Goal: Transaction & Acquisition: Purchase product/service

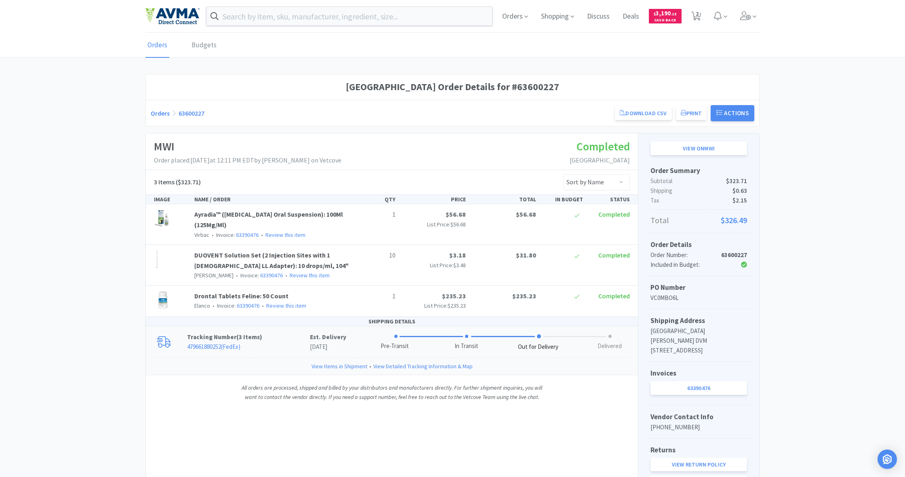
scroll to position [60, 0]
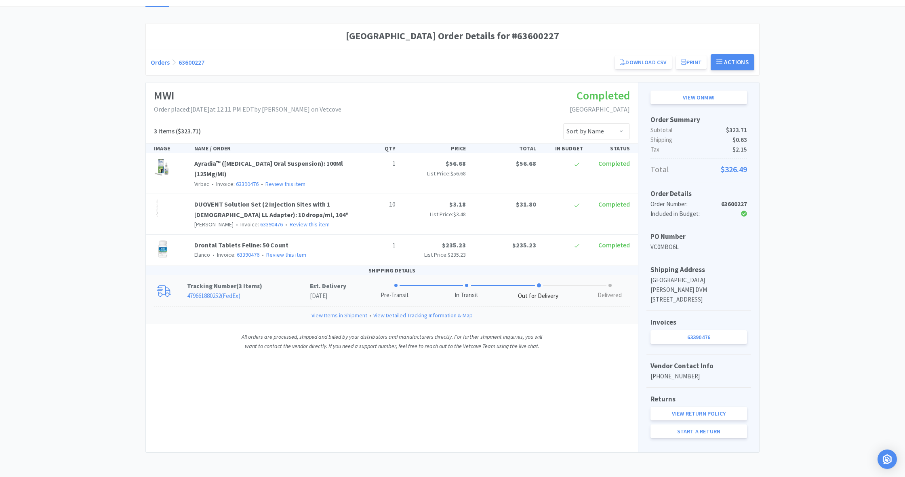
click at [539, 283] on span at bounding box center [539, 285] width 4 height 4
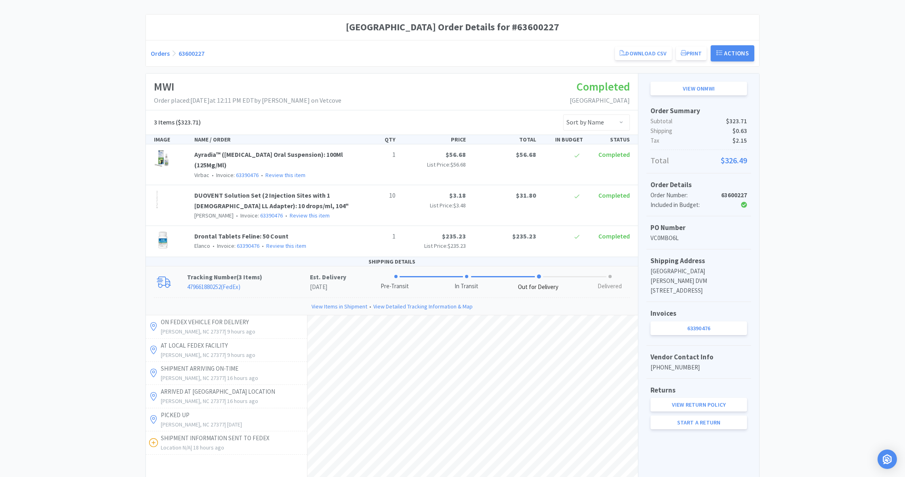
click at [539, 274] on span at bounding box center [539, 276] width 4 height 4
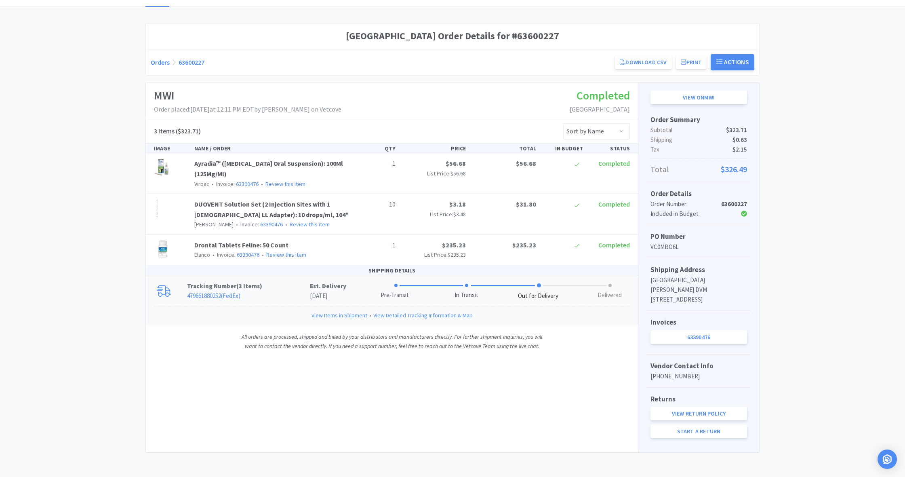
click at [540, 283] on span at bounding box center [539, 285] width 4 height 4
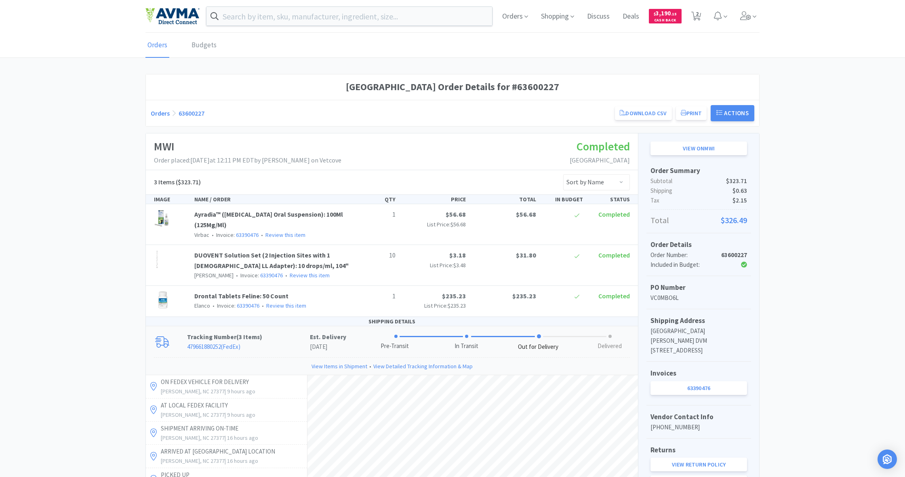
scroll to position [0, 0]
click at [555, 18] on span "Shopping" at bounding box center [558, 16] width 40 height 32
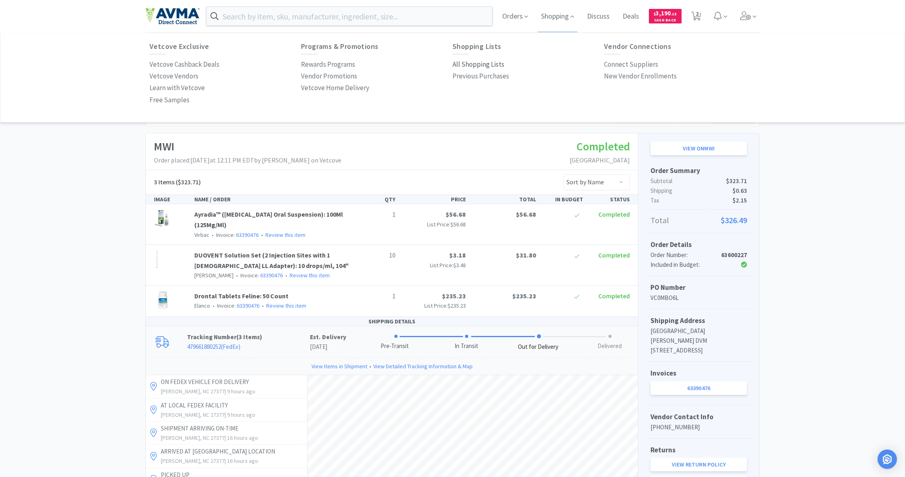
click at [486, 63] on p "All Shopping Lists" at bounding box center [478, 64] width 52 height 11
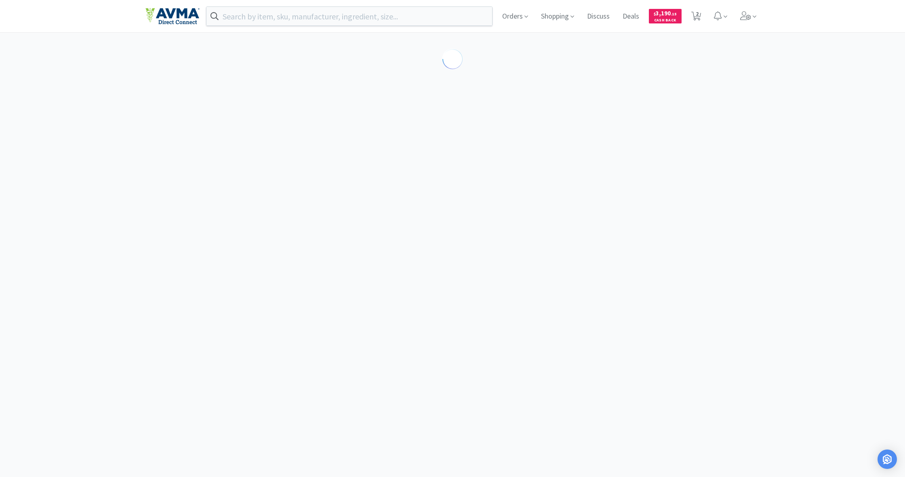
select select "1"
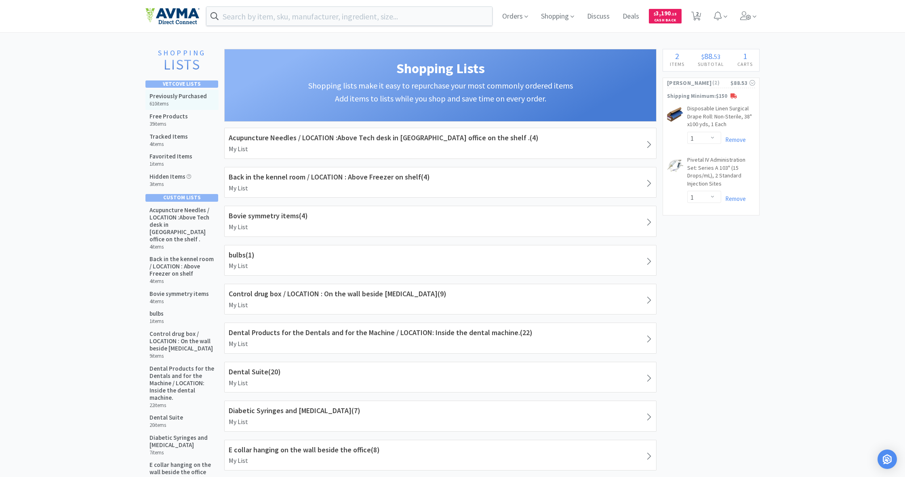
click at [180, 99] on div "Previously Purchased 610 items" at bounding box center [177, 100] width 57 height 15
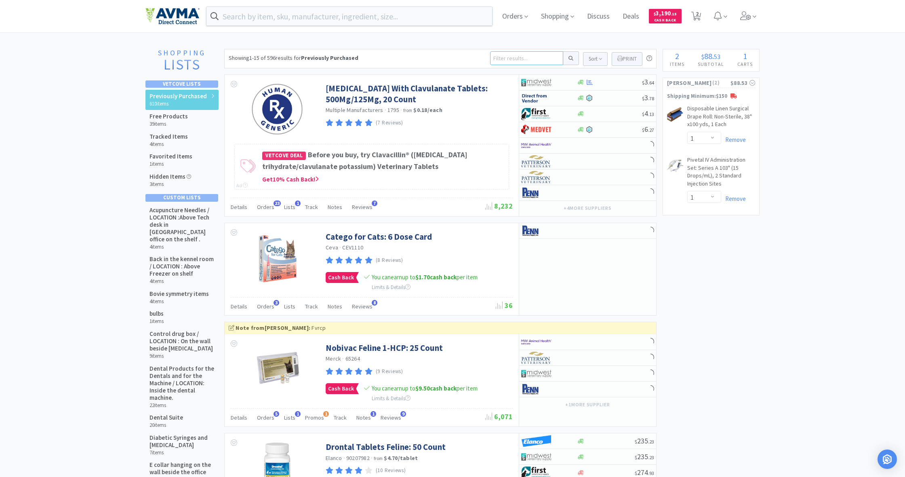
click at [503, 59] on input at bounding box center [526, 58] width 73 height 14
type input "vetsulin"
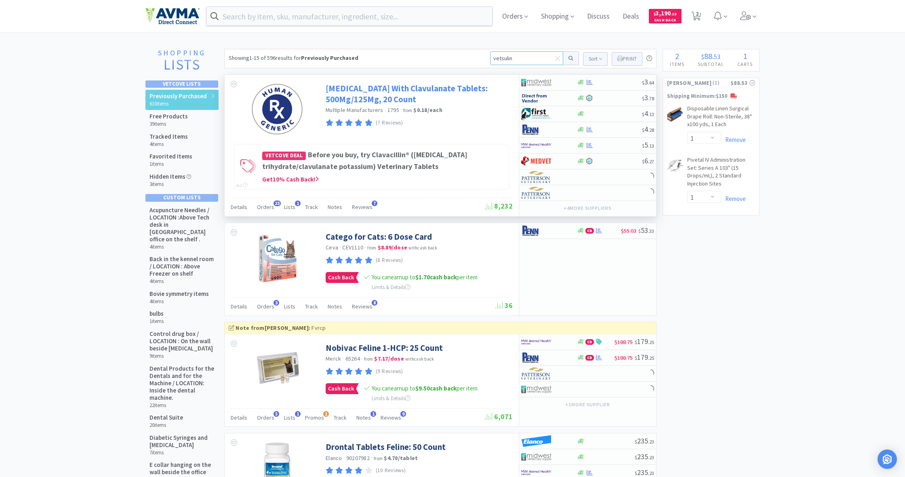
click at [570, 58] on button at bounding box center [571, 58] width 16 height 14
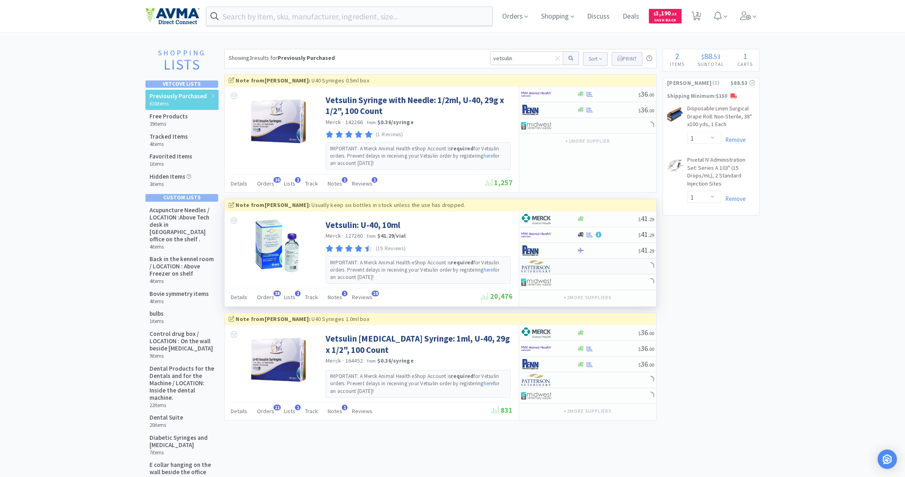
click at [579, 263] on div at bounding box center [587, 267] width 137 height 16
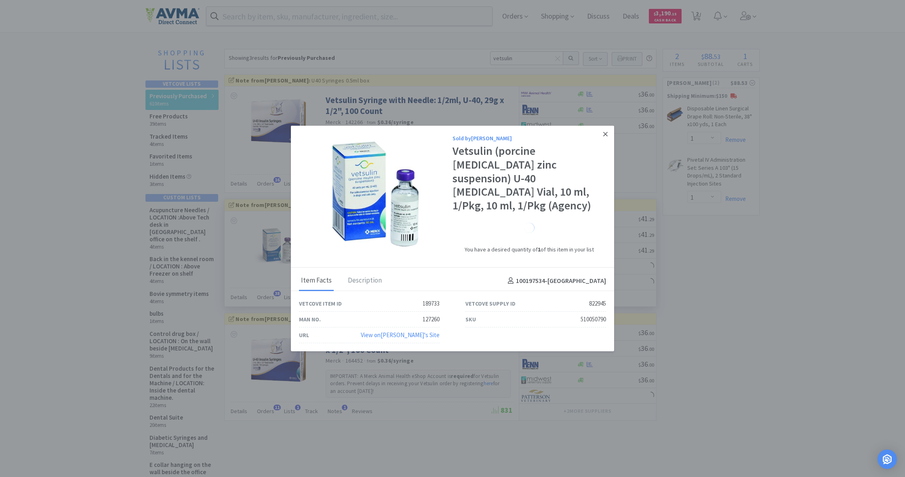
click at [602, 141] on link at bounding box center [605, 134] width 14 height 17
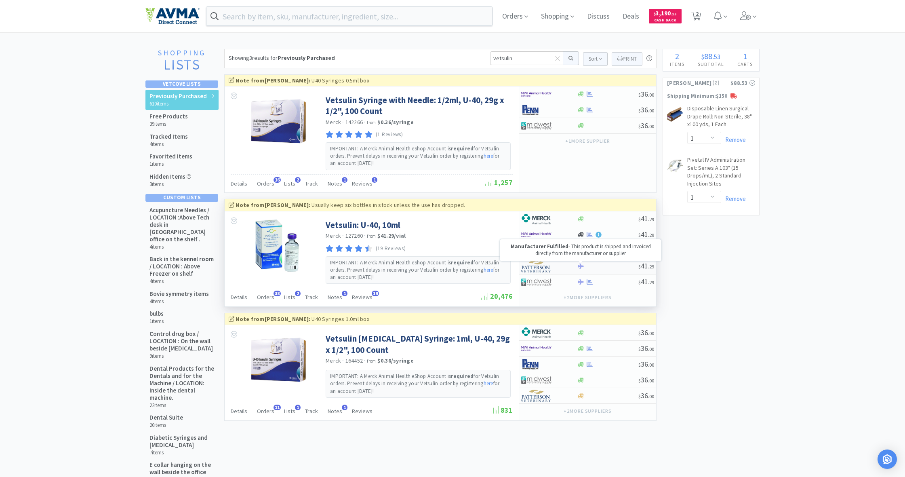
click at [579, 264] on icon at bounding box center [581, 266] width 6 height 6
select select "2"
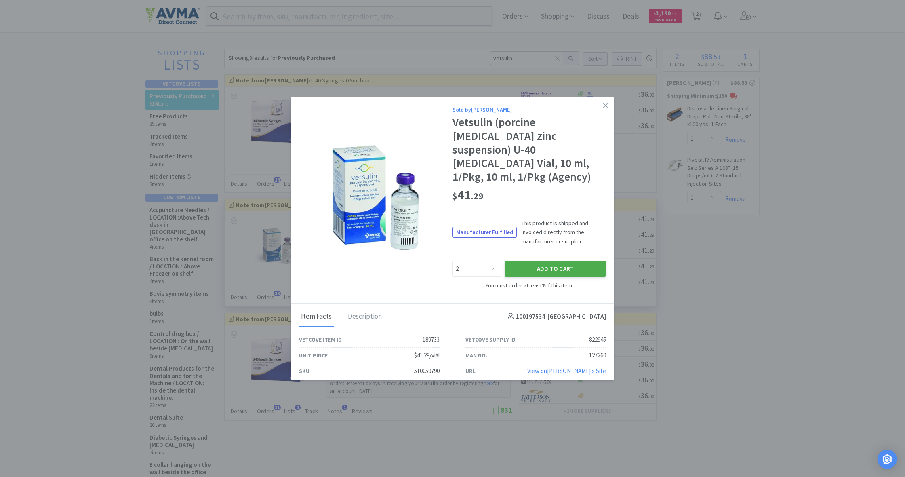
click at [557, 261] on button "Add to Cart" at bounding box center [555, 269] width 101 height 16
select select "2"
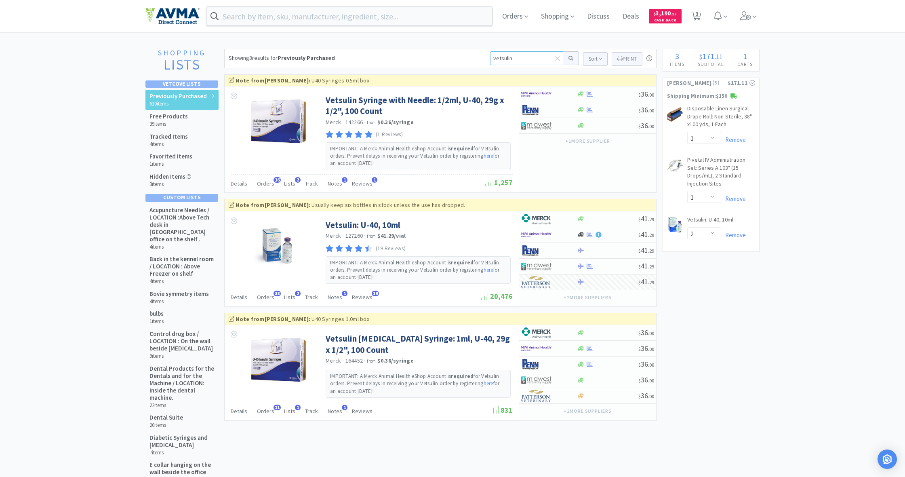
drag, startPoint x: 515, startPoint y: 59, endPoint x: 499, endPoint y: 58, distance: 16.6
click at [499, 58] on input "vetsulin" at bounding box center [526, 58] width 73 height 14
drag, startPoint x: 492, startPoint y: 58, endPoint x: 524, endPoint y: 60, distance: 32.4
click at [524, 60] on input "vetsulin" at bounding box center [526, 58] width 73 height 14
type input "bord"
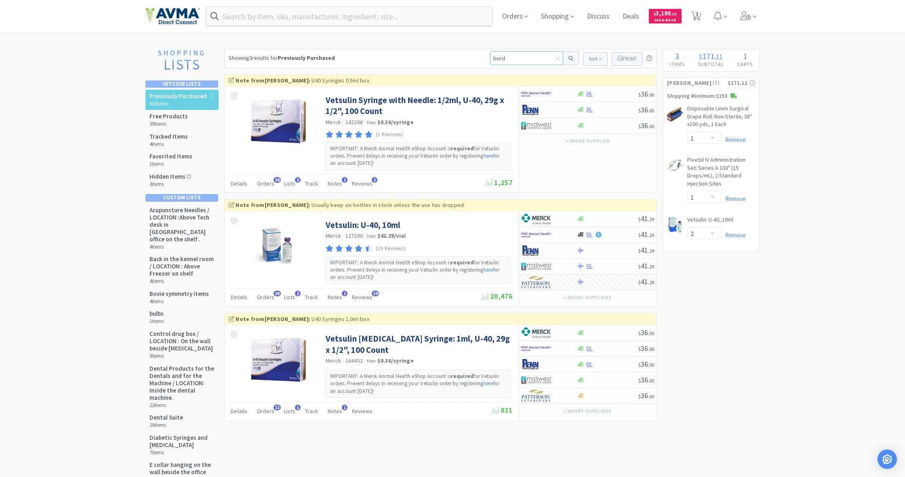
click at [570, 58] on button at bounding box center [571, 58] width 16 height 14
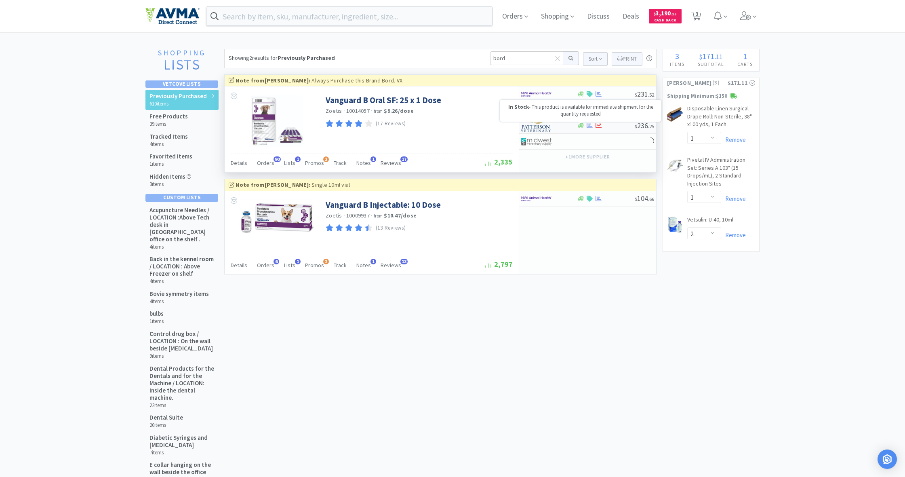
click at [580, 126] on icon at bounding box center [581, 125] width 6 height 5
select select "1"
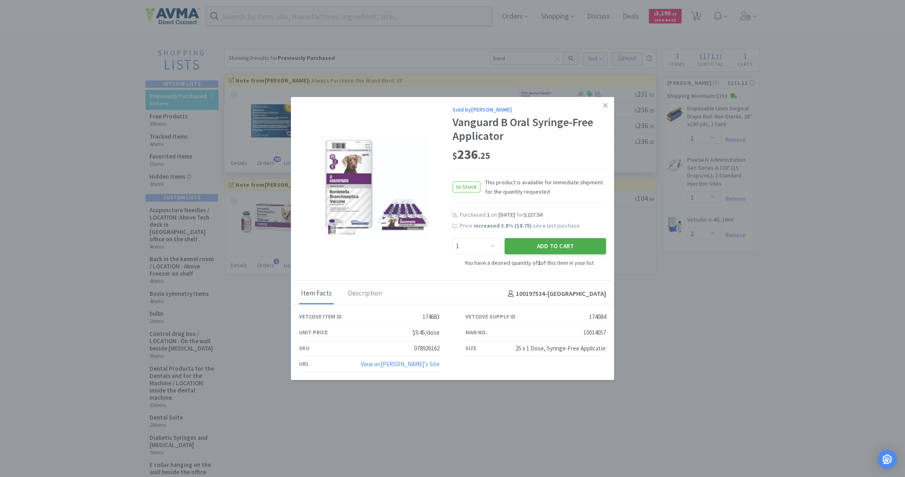
click at [579, 247] on button "Add to Cart" at bounding box center [555, 246] width 101 height 16
select select "1"
select select "2"
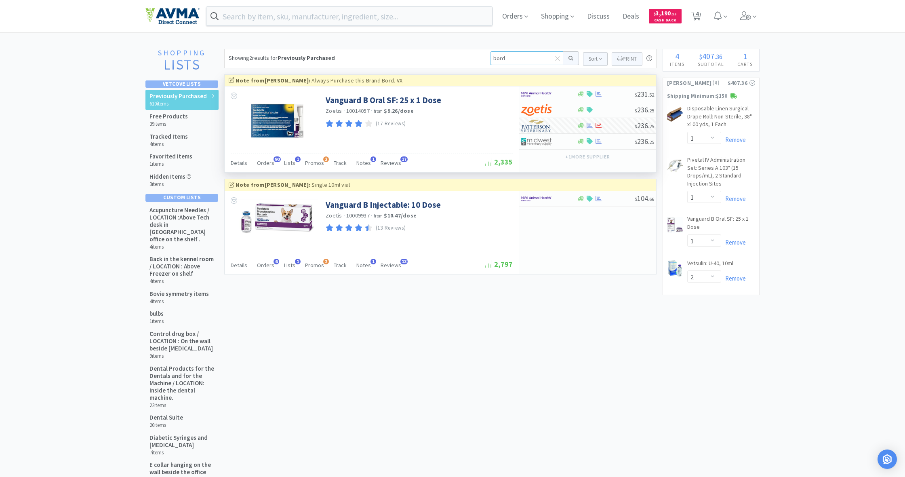
drag, startPoint x: 515, startPoint y: 56, endPoint x: 479, endPoint y: 56, distance: 36.0
click at [479, 56] on div "Showing 2 results for Previously Purchased bord Sort Print Previously Purchased…" at bounding box center [440, 58] width 432 height 19
type input "azy"
click at [570, 58] on button at bounding box center [571, 58] width 16 height 14
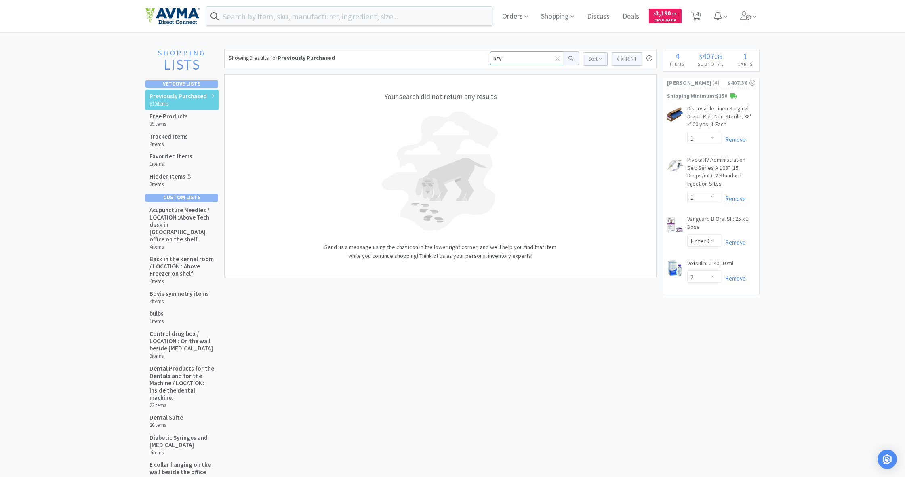
drag, startPoint x: 492, startPoint y: 59, endPoint x: 518, endPoint y: 61, distance: 26.8
click at [518, 61] on input "azy" at bounding box center [526, 58] width 73 height 14
type input "azthri"
click at [570, 58] on button at bounding box center [571, 58] width 16 height 14
click at [511, 59] on input "azthri" at bounding box center [526, 58] width 73 height 14
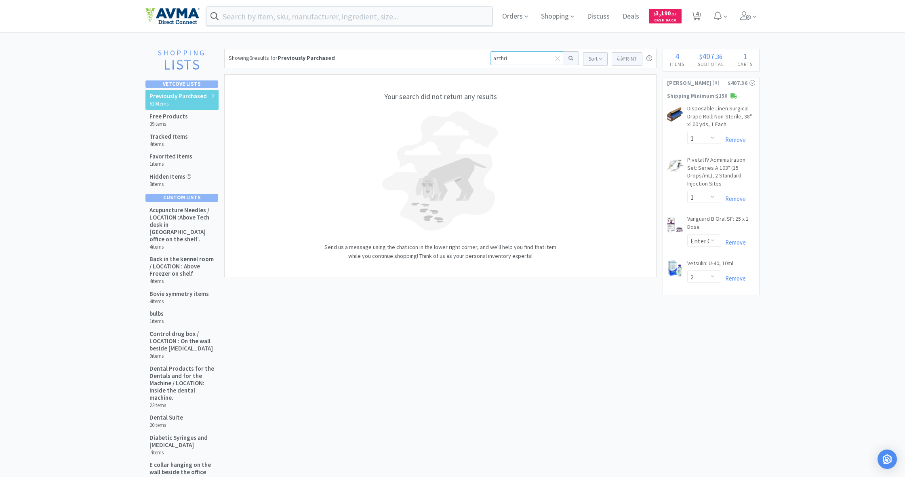
drag, startPoint x: 511, startPoint y: 59, endPoint x: 484, endPoint y: 57, distance: 26.3
click at [485, 57] on div "Showing 0 results for Previously Purchased azthri Sort Print Previously Purchas…" at bounding box center [440, 58] width 432 height 19
type input "azithr"
click at [570, 58] on button at bounding box center [571, 58] width 16 height 14
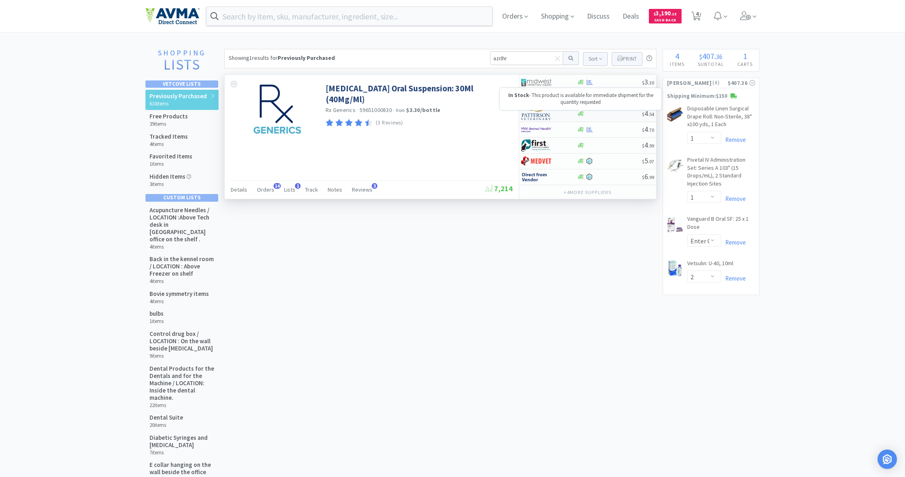
click at [581, 114] on icon at bounding box center [581, 113] width 6 height 5
select select "1"
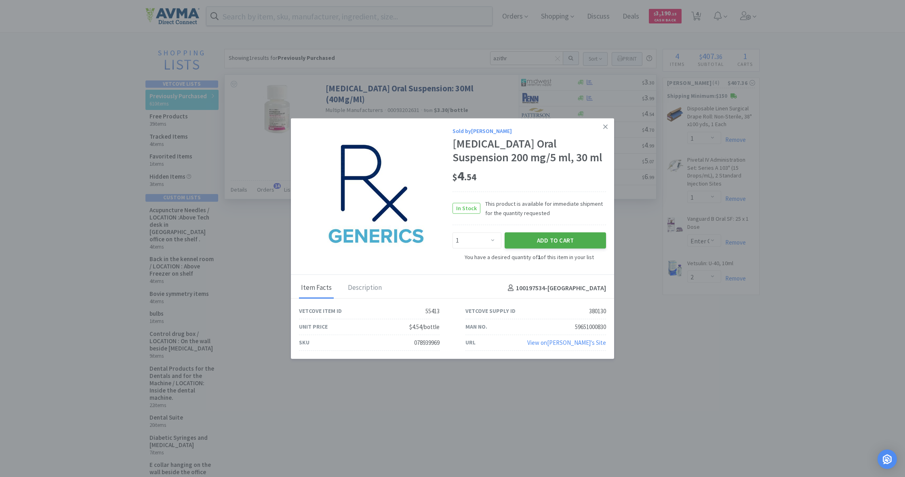
click at [553, 239] on button "Add to Cart" at bounding box center [555, 240] width 101 height 16
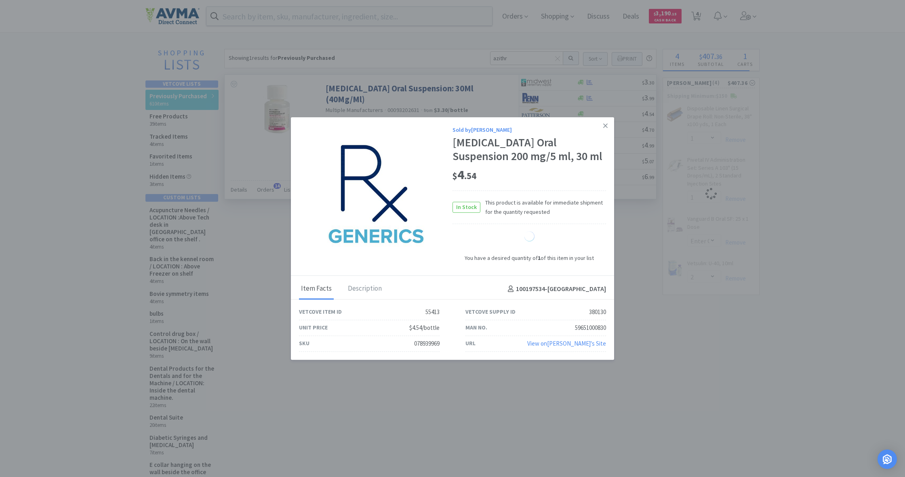
select select "1"
select select "2"
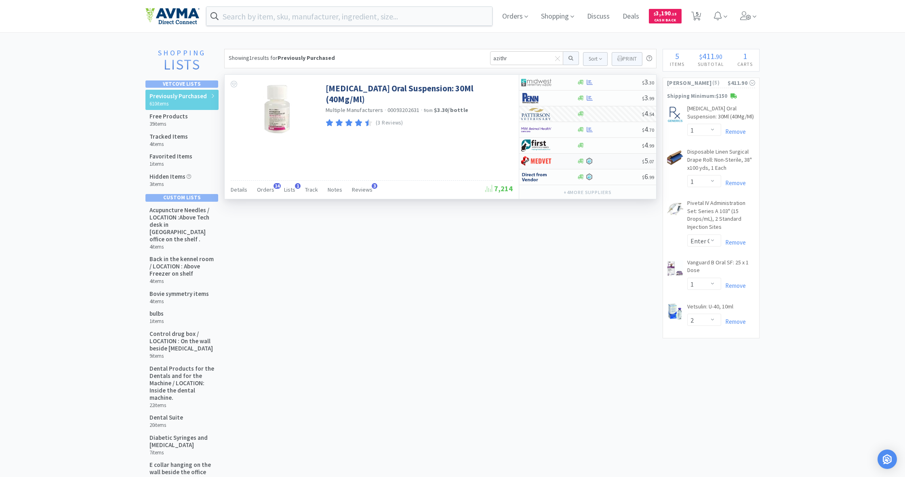
scroll to position [2, 0]
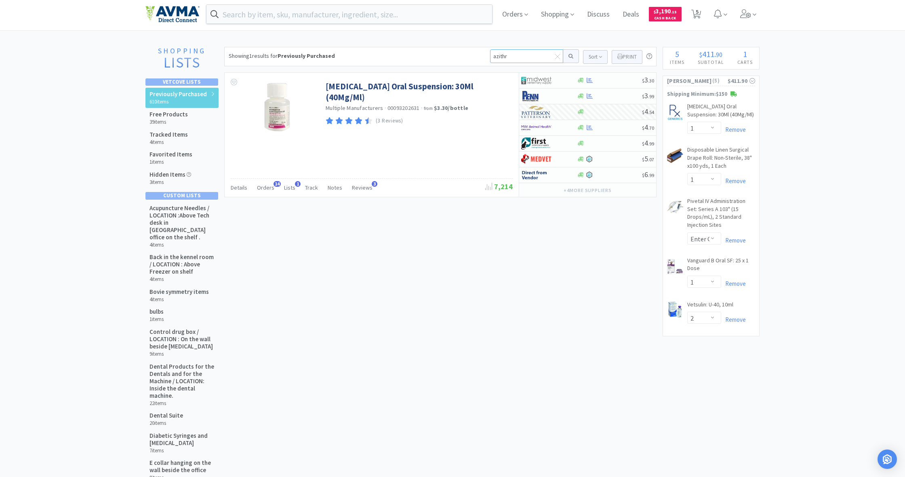
drag, startPoint x: 508, startPoint y: 57, endPoint x: 483, endPoint y: 56, distance: 25.1
click at [483, 56] on div "Showing 1 results for Previously Purchased azithr Sort Print Previously Purchas…" at bounding box center [440, 56] width 432 height 19
type input "moment"
click at [570, 56] on button at bounding box center [571, 56] width 16 height 14
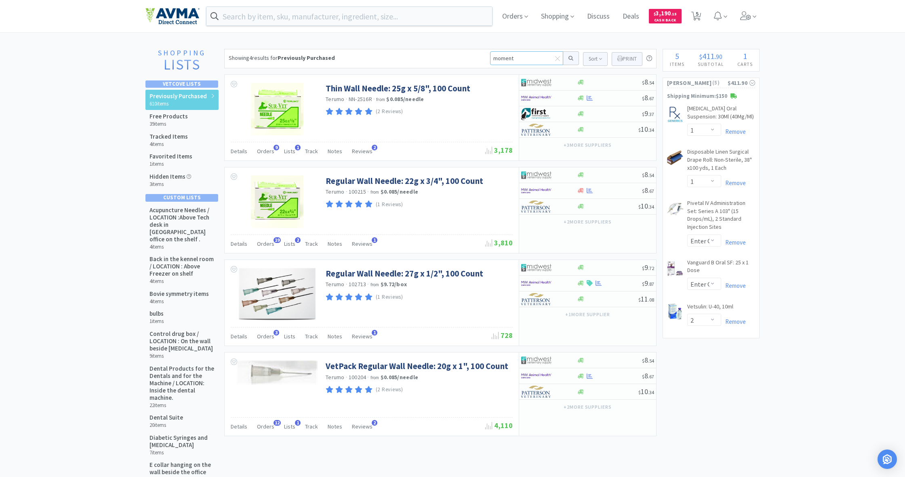
drag, startPoint x: 513, startPoint y: 58, endPoint x: 487, endPoint y: 57, distance: 26.3
click at [487, 57] on div "Showing 4 results for Previously Purchased moment Sort Print Previously Purchas…" at bounding box center [440, 58] width 432 height 19
type input "mome"
click at [570, 58] on button at bounding box center [571, 58] width 16 height 14
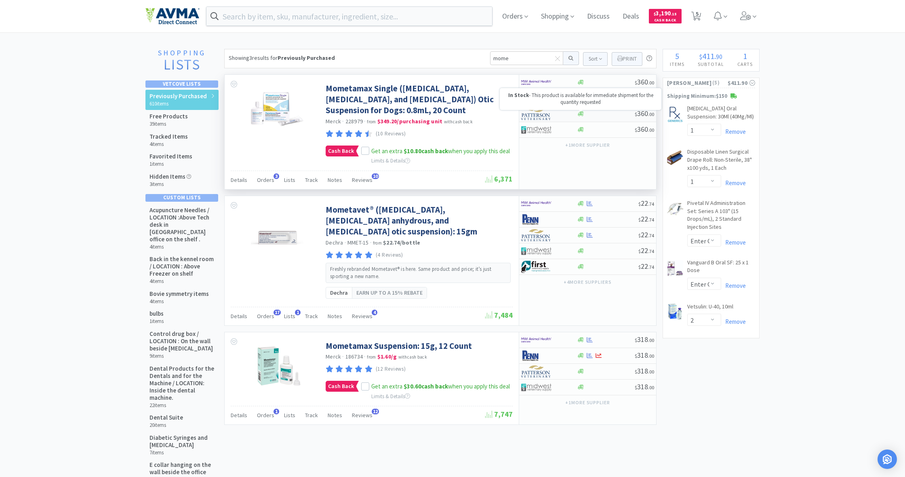
click at [582, 115] on icon at bounding box center [581, 114] width 6 height 6
select select "1"
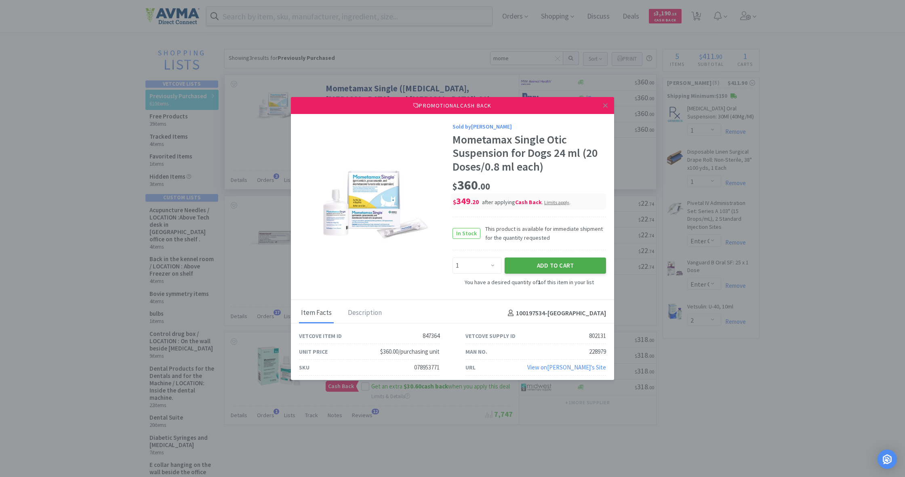
click at [554, 264] on button "Add to Cart" at bounding box center [555, 265] width 101 height 16
select select "1"
select select "2"
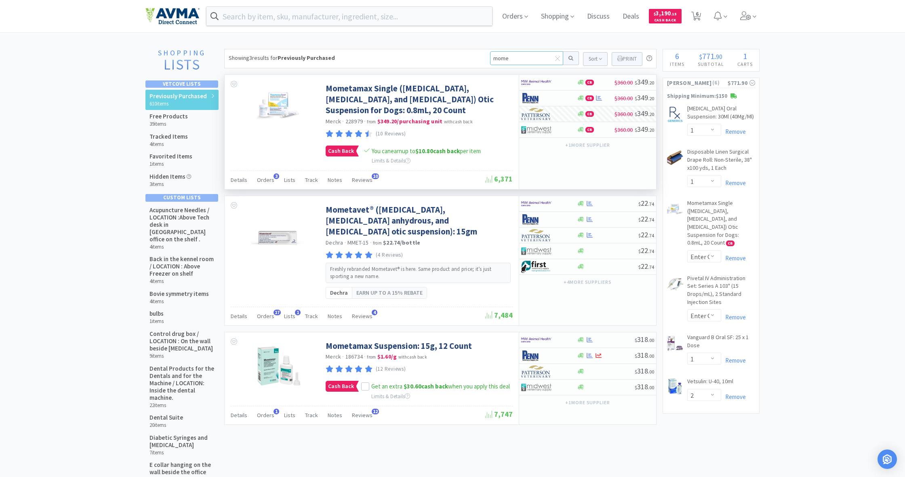
drag, startPoint x: 519, startPoint y: 60, endPoint x: 468, endPoint y: 56, distance: 51.9
click at [468, 56] on div "Showing 3 results for Previously Purchased mome Sort Print Previously Purchased…" at bounding box center [440, 58] width 432 height 19
type input "dv175"
click at [570, 58] on button at bounding box center [571, 58] width 16 height 14
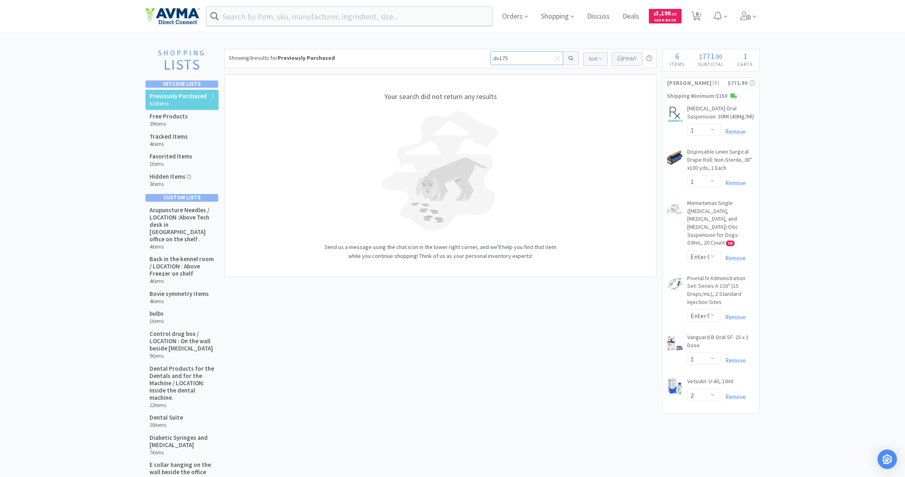
drag, startPoint x: 507, startPoint y: 59, endPoint x: 476, endPoint y: 55, distance: 31.3
click at [476, 55] on div "Showing 0 results for Previously Purchased dv175 Sort Print Previously Purchase…" at bounding box center [440, 58] width 432 height 19
type input "sc175"
click at [570, 58] on button at bounding box center [571, 58] width 16 height 14
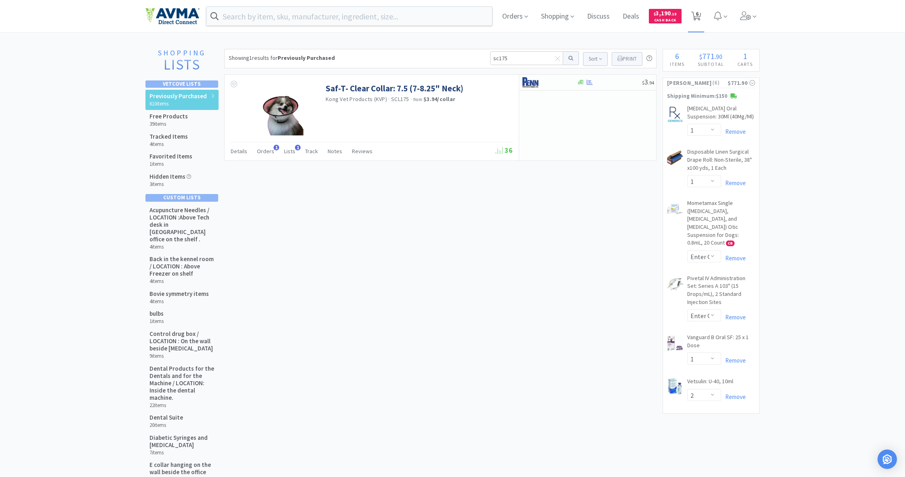
click at [688, 16] on span "6" at bounding box center [696, 16] width 17 height 32
select select "1"
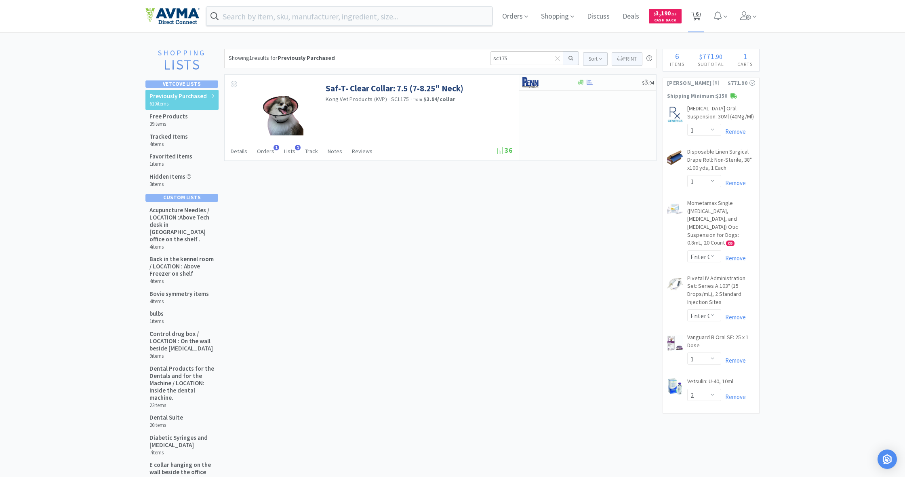
select select "1"
select select "2"
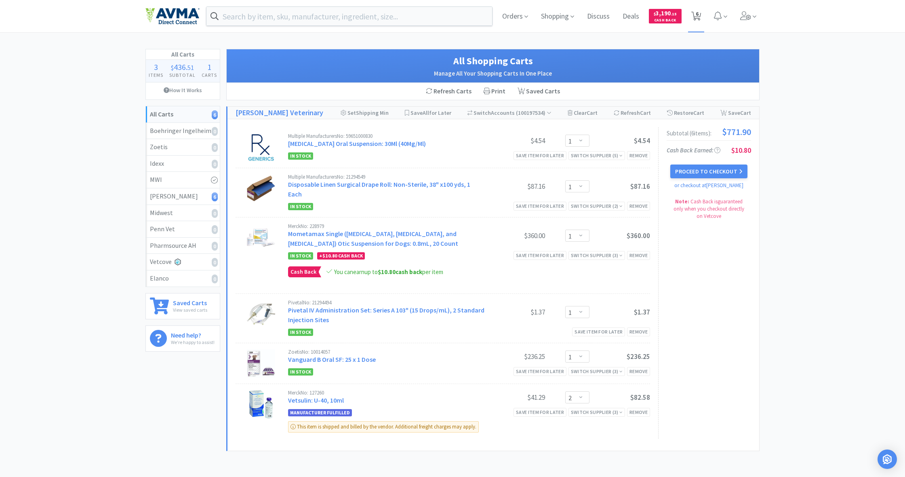
click at [694, 17] on icon at bounding box center [696, 16] width 10 height 9
click at [712, 169] on button "Proceed to Checkout" at bounding box center [708, 171] width 77 height 14
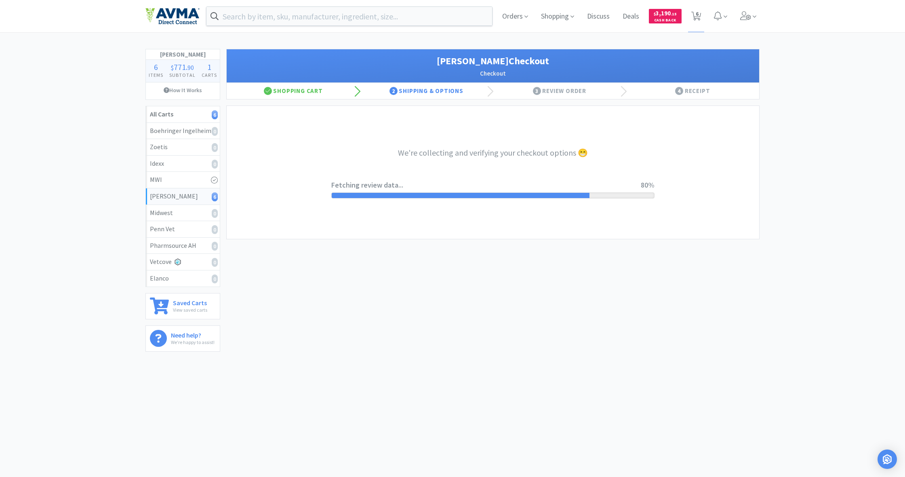
select select "1"
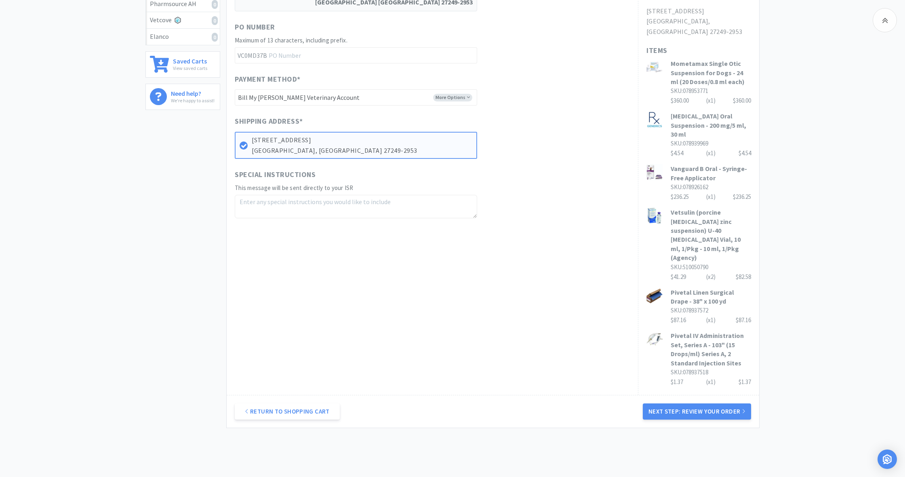
scroll to position [241, 0]
click at [705, 404] on button "Next Step: Review Your Order" at bounding box center [697, 412] width 108 height 16
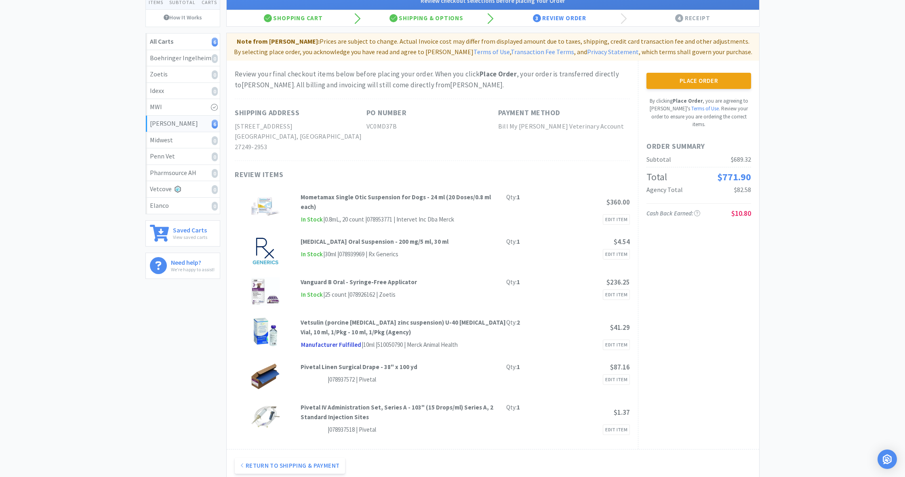
scroll to position [69, 0]
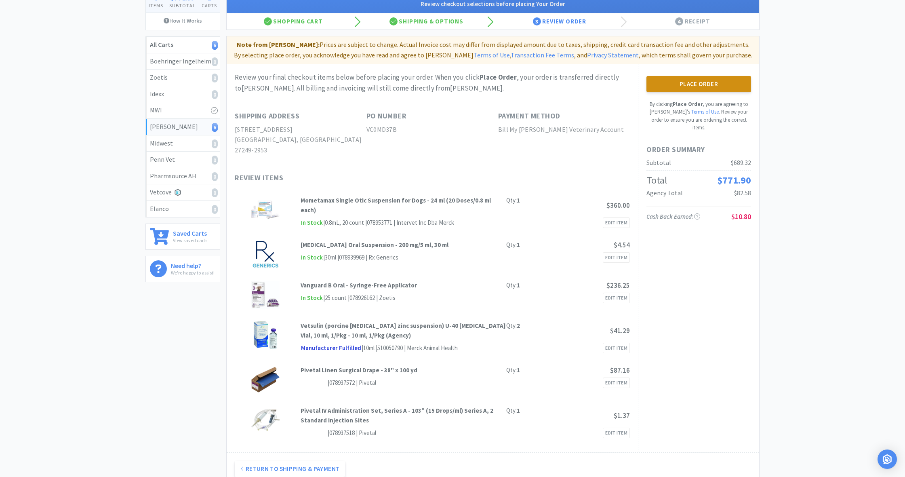
click at [700, 85] on button "Place Order" at bounding box center [698, 84] width 105 height 16
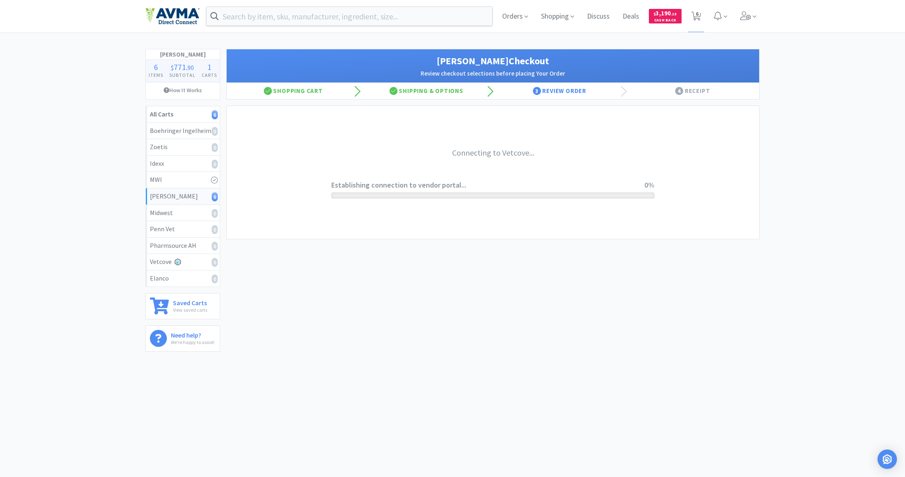
scroll to position [0, 0]
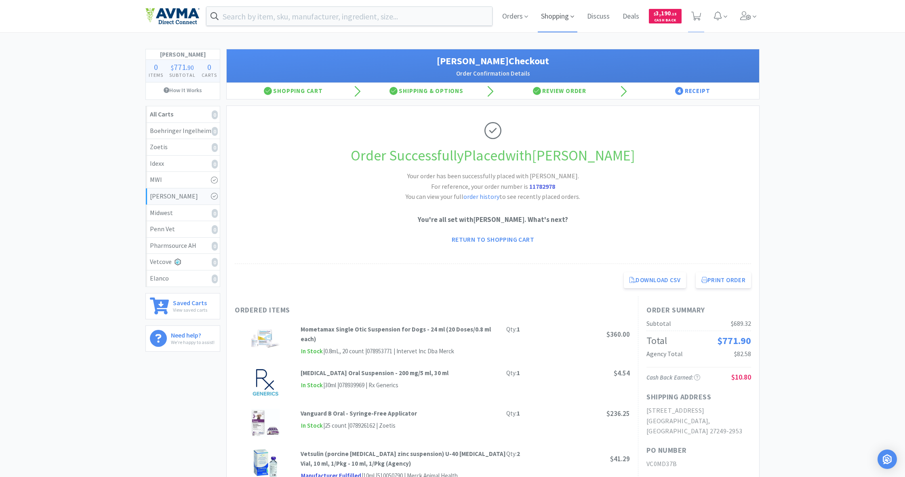
click at [566, 16] on span "Shopping" at bounding box center [558, 16] width 40 height 32
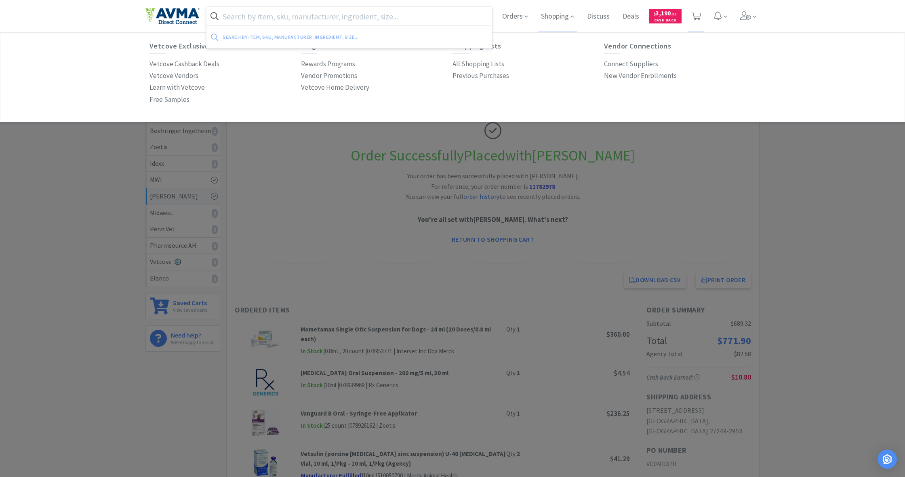
click at [344, 17] on input "text" at bounding box center [349, 16] width 286 height 19
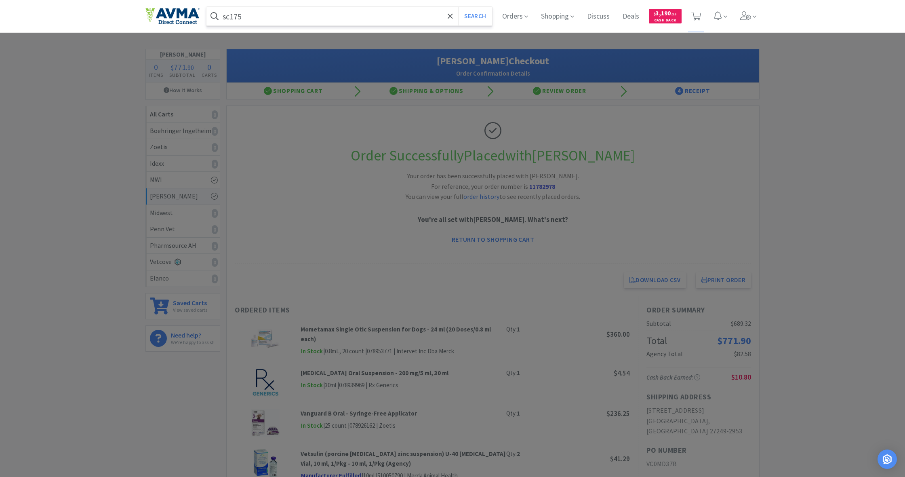
type input "sc175"
click at [474, 16] on button "Search" at bounding box center [475, 16] width 34 height 19
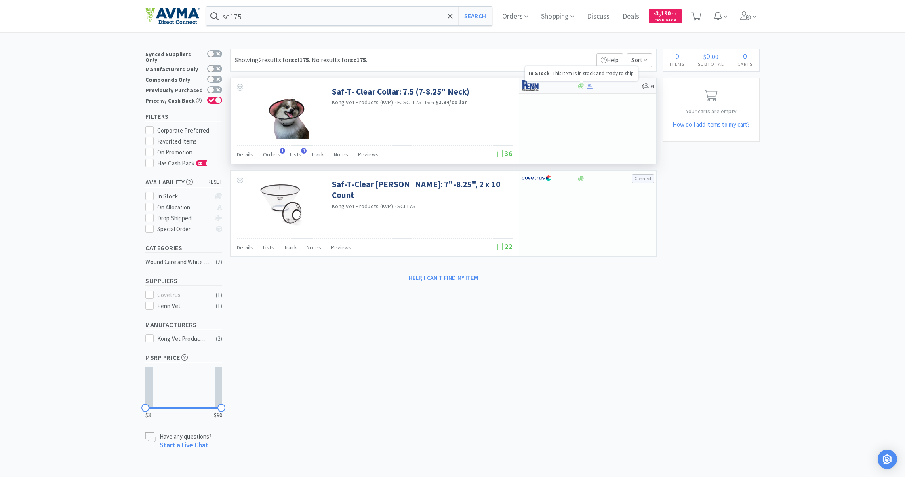
click at [582, 87] on icon at bounding box center [581, 86] width 6 height 6
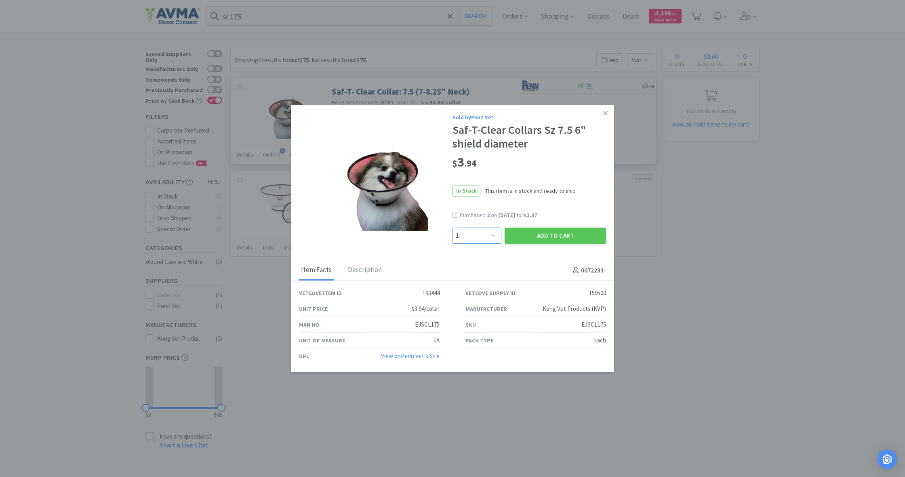
select select "5"
click at [567, 228] on button "Add to Cart" at bounding box center [555, 235] width 101 height 16
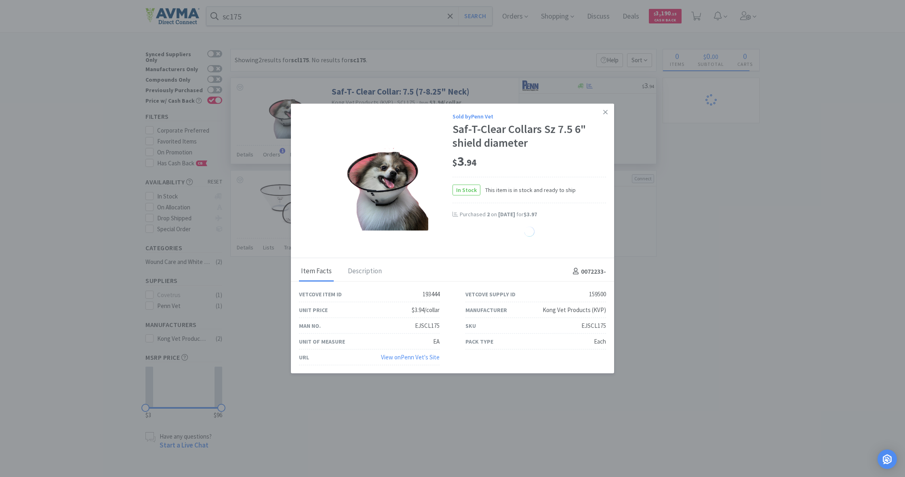
select select "5"
